Goal: Task Accomplishment & Management: Manage account settings

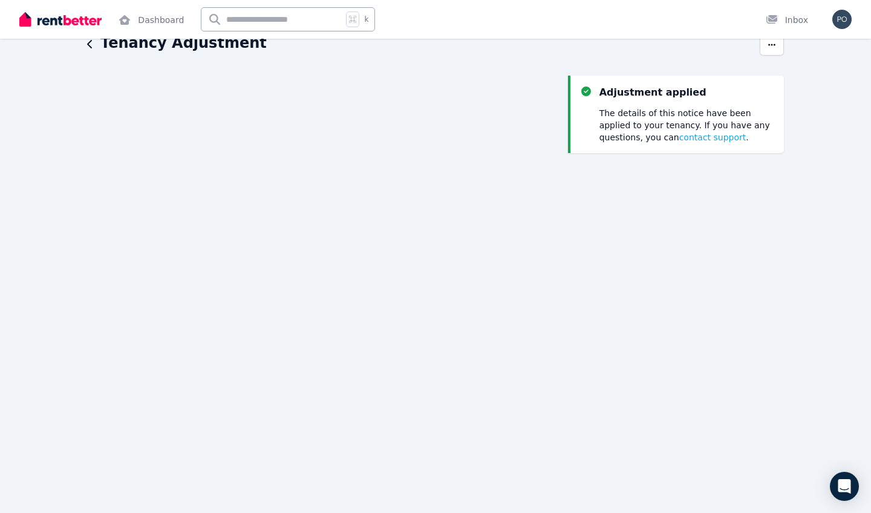
scroll to position [24, 0]
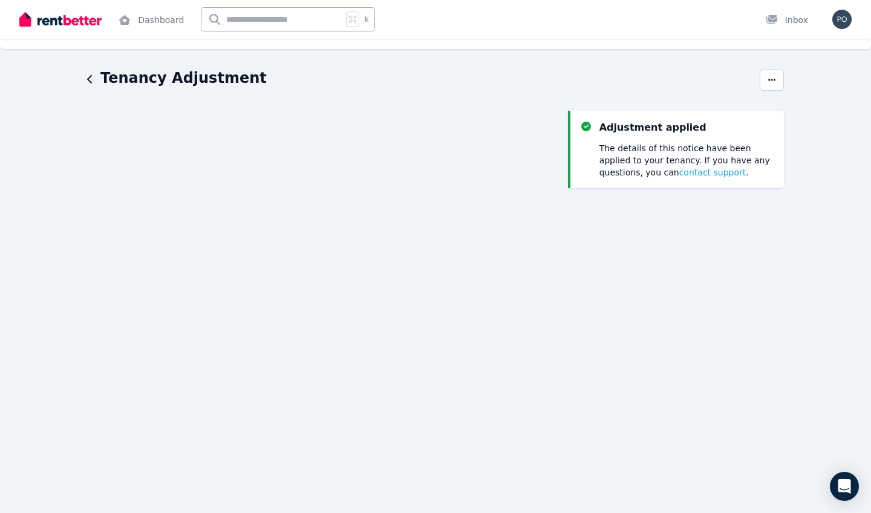
click at [85, 89] on div "Tenancy Adjustment Adjustment applied The details of this notice have been appl…" at bounding box center [435, 448] width 871 height 761
click at [97, 73] on div "Tenancy Adjustment" at bounding box center [420, 79] width 666 height 23
click at [91, 77] on icon "button" at bounding box center [90, 79] width 6 height 10
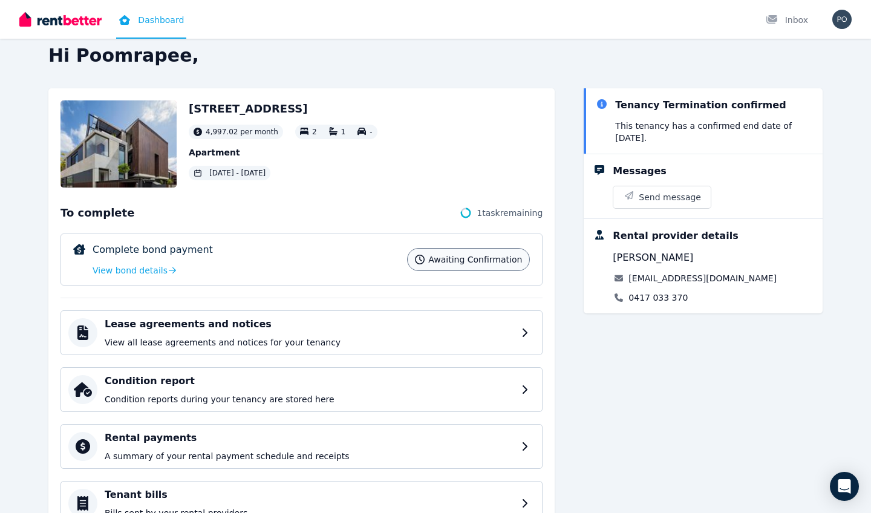
scroll to position [18, 0]
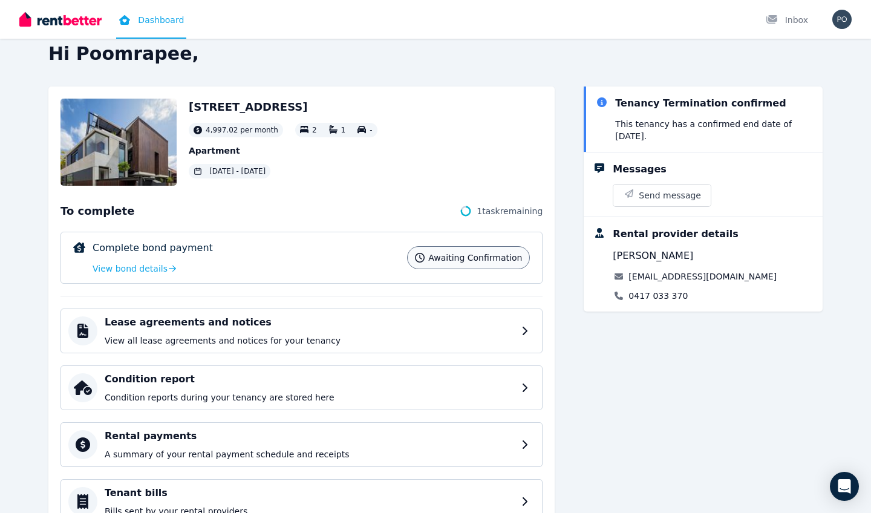
click at [470, 211] on circle at bounding box center [466, 211] width 8 height 8
click at [129, 264] on span "View bond details" at bounding box center [130, 269] width 75 height 12
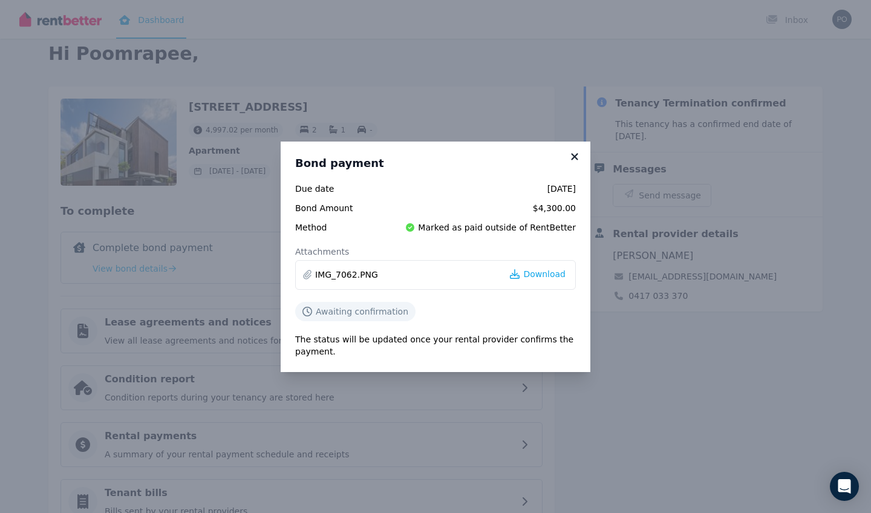
click at [561, 158] on icon at bounding box center [574, 156] width 7 height 7
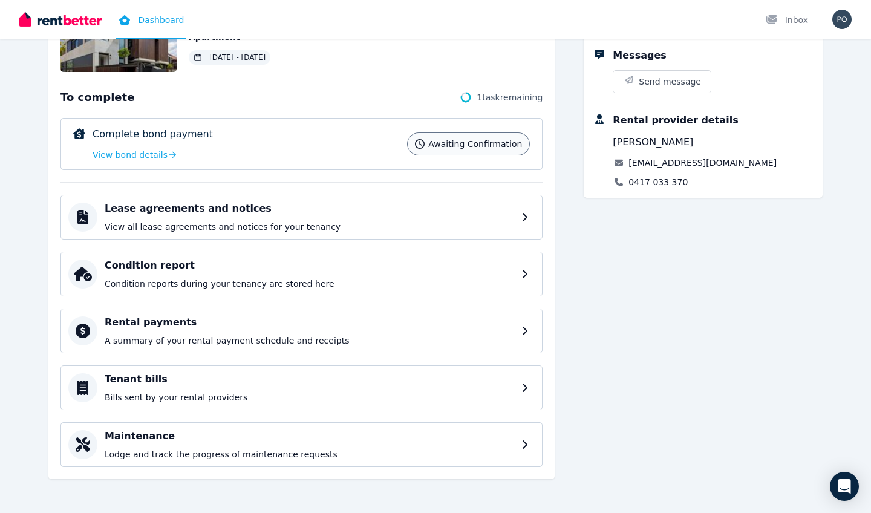
scroll to position [131, 0]
click at [383, 217] on div "Lease agreements and notices View all lease agreements and notices for your ten…" at bounding box center [312, 217] width 415 height 31
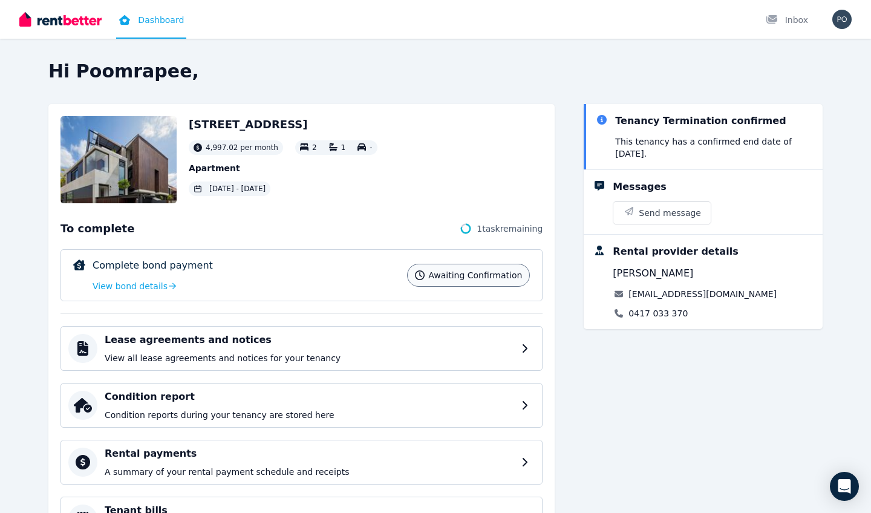
click at [468, 226] on circle at bounding box center [466, 229] width 8 height 8
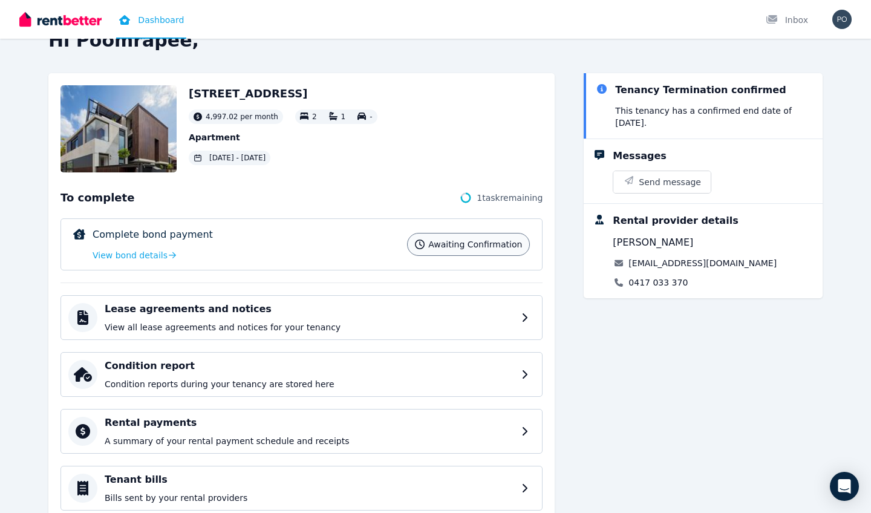
scroll to position [33, 0]
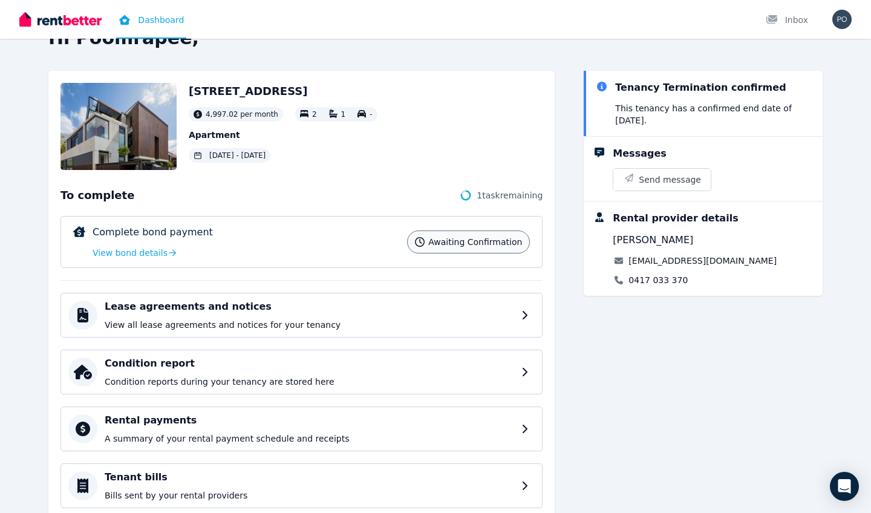
click at [163, 165] on img at bounding box center [119, 126] width 116 height 87
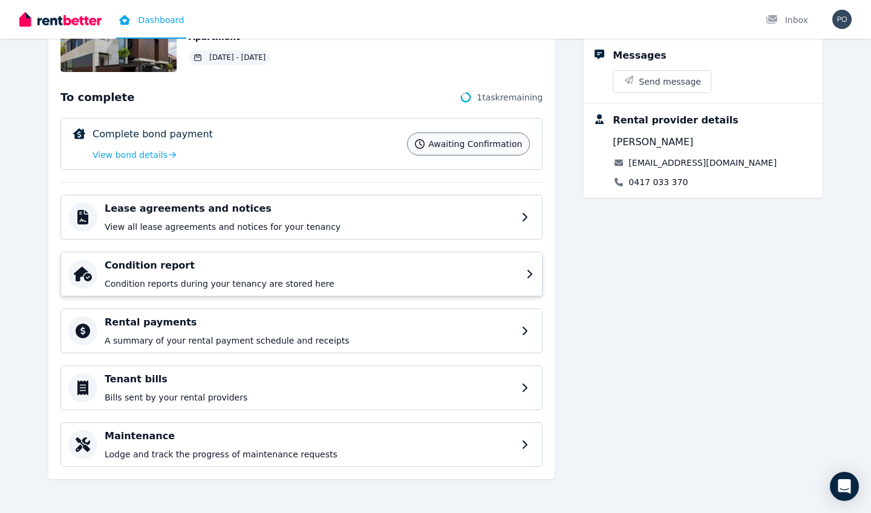
scroll to position [131, 0]
click at [172, 393] on p "Bills sent by your rental providers" at bounding box center [312, 398] width 415 height 12
click at [182, 349] on div "Rental payments A summary of your rental payment schedule and receipts" at bounding box center [302, 331] width 482 height 45
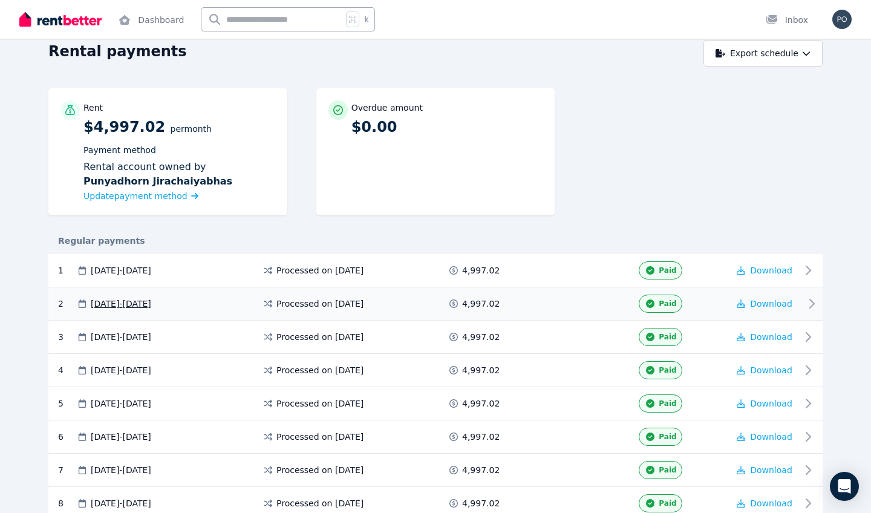
scroll to position [99, 0]
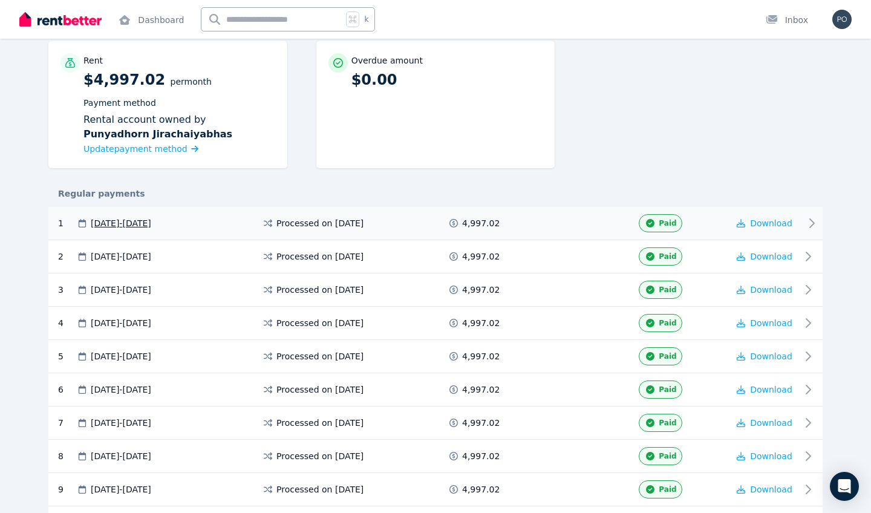
click at [561, 231] on div "Download" at bounding box center [765, 223] width 73 height 18
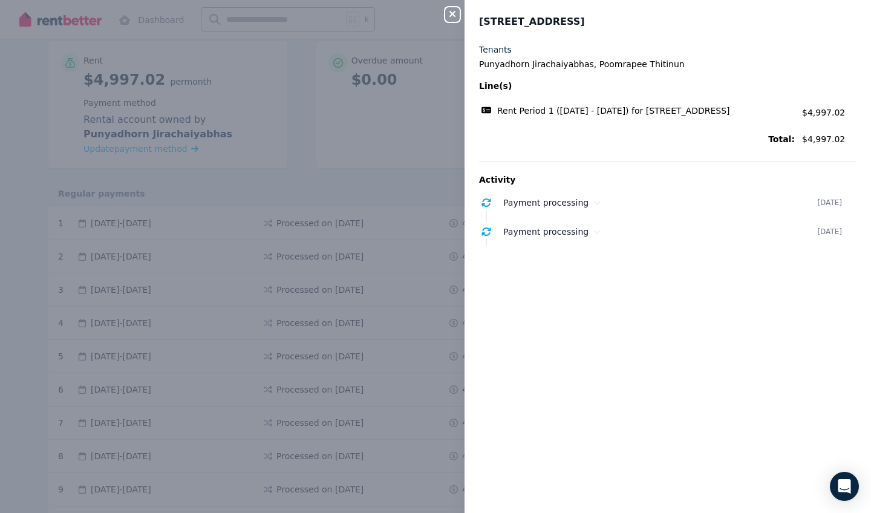
click at [561, 113] on span "Rent Period 1 ([DATE] - [DATE]) for [STREET_ADDRESS]" at bounding box center [613, 111] width 233 height 12
click at [561, 194] on div "Payment processing [DATE]" at bounding box center [661, 202] width 378 height 19
click at [545, 284] on div "Activity Payment processing [DATE] Payment of $4,997.02 was processed. [DATE] 6…" at bounding box center [668, 228] width 378 height 134
click at [545, 281] on div "Payment processing [DATE]" at bounding box center [661, 273] width 378 height 19
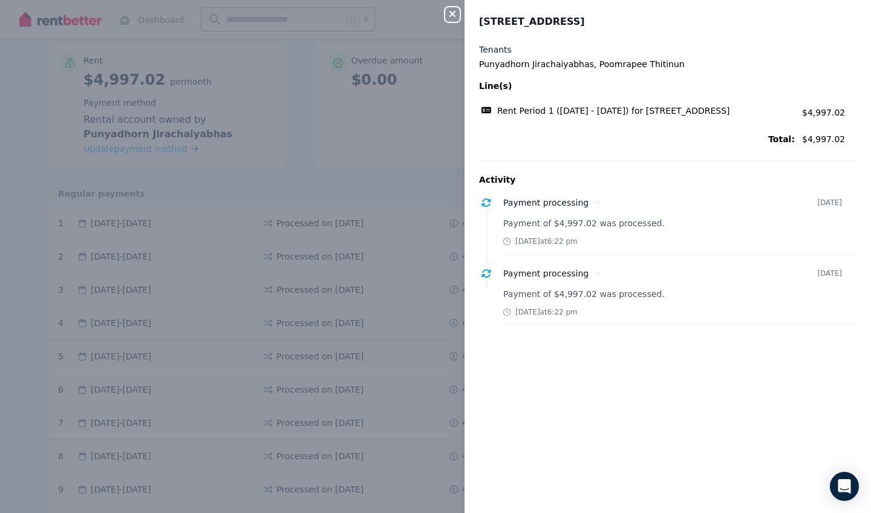
click at [454, 24] on div "Close panel [STREET_ADDRESS][GEOGRAPHIC_DATA] Punyadhorn Jirachaiyabhas, Poomra…" at bounding box center [435, 256] width 871 height 513
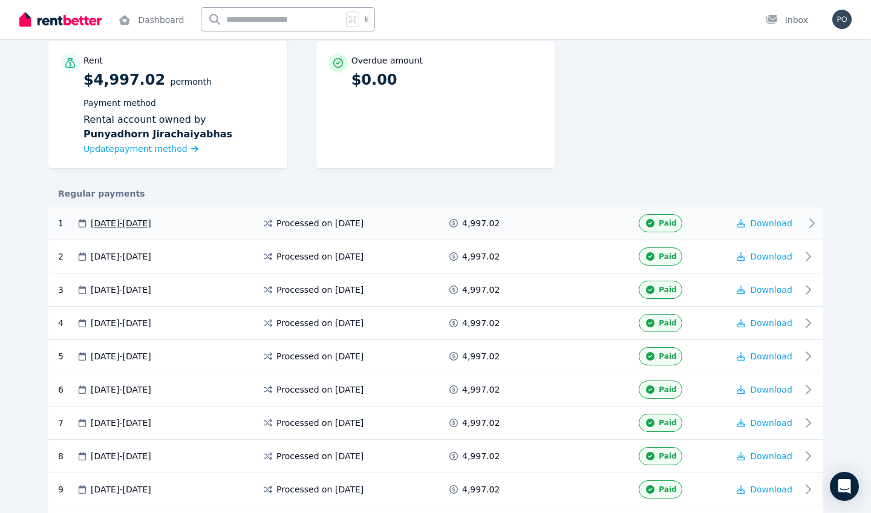
click at [561, 219] on icon at bounding box center [812, 223] width 15 height 15
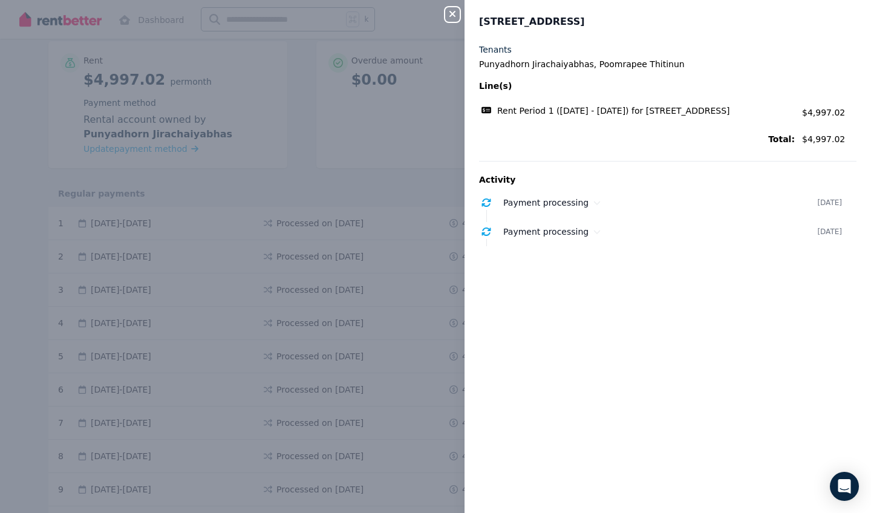
click at [459, 11] on icon "button" at bounding box center [452, 14] width 15 height 10
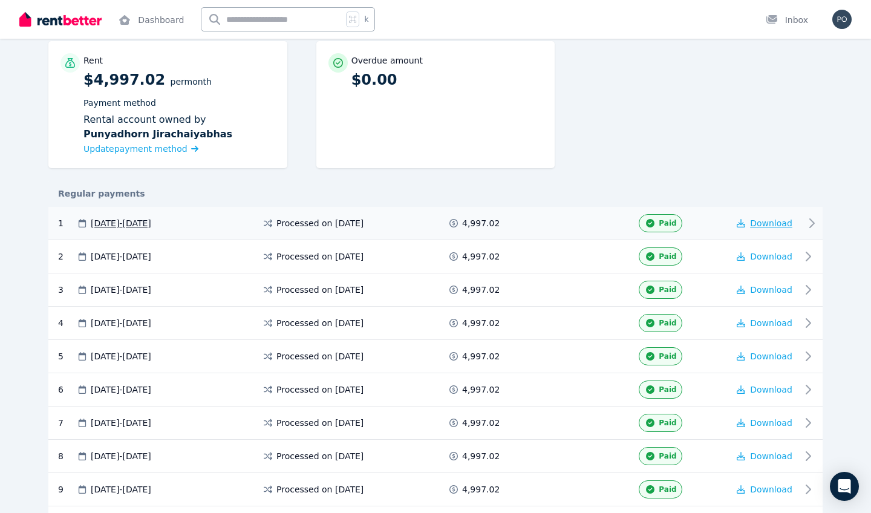
click at [561, 223] on button "Download" at bounding box center [765, 223] width 56 height 12
click at [561, 16] on img "button" at bounding box center [842, 19] width 19 height 19
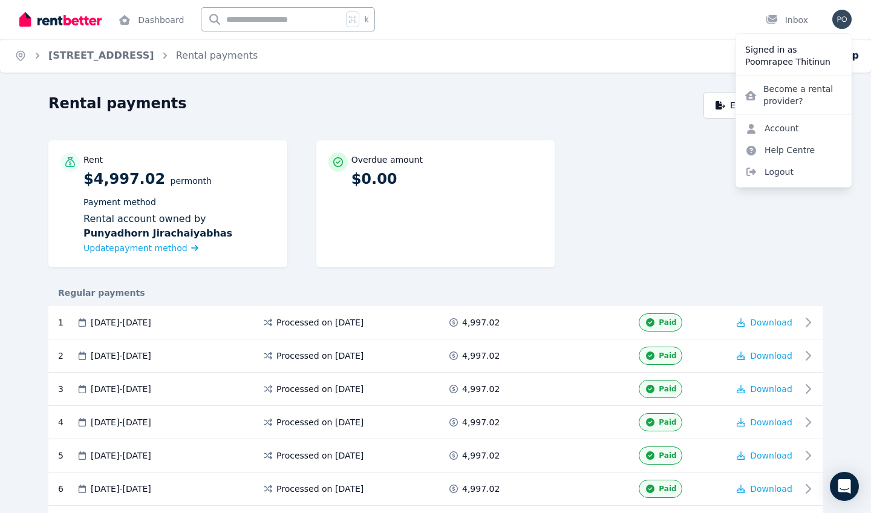
scroll to position [0, 0]
click at [542, 156] on div "Overdue amount" at bounding box center [448, 160] width 192 height 12
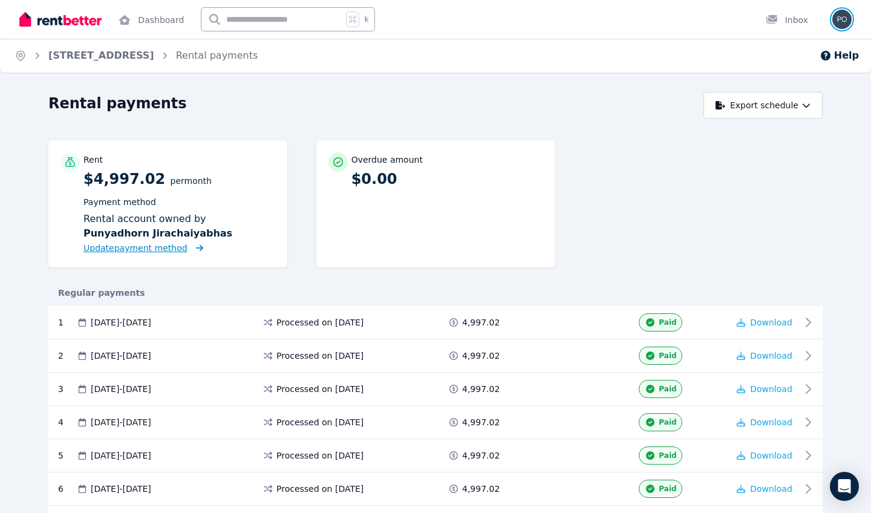
scroll to position [13, 0]
